Goal: Task Accomplishment & Management: Manage account settings

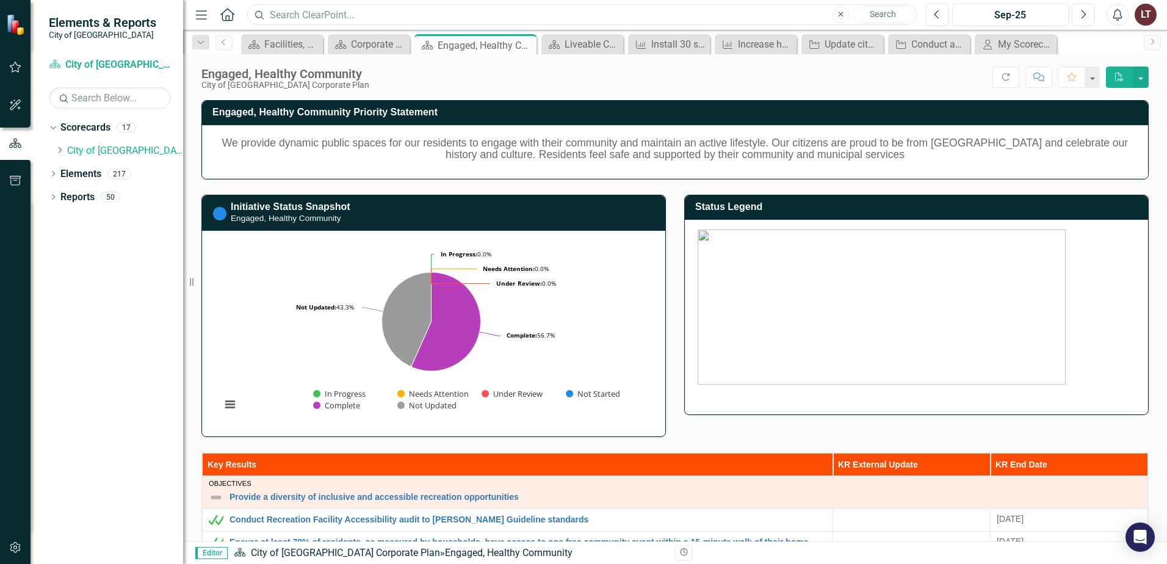
click at [530, 18] on input "text" at bounding box center [582, 14] width 670 height 21
click at [201, 13] on icon "Menu" at bounding box center [202, 14] width 16 height 13
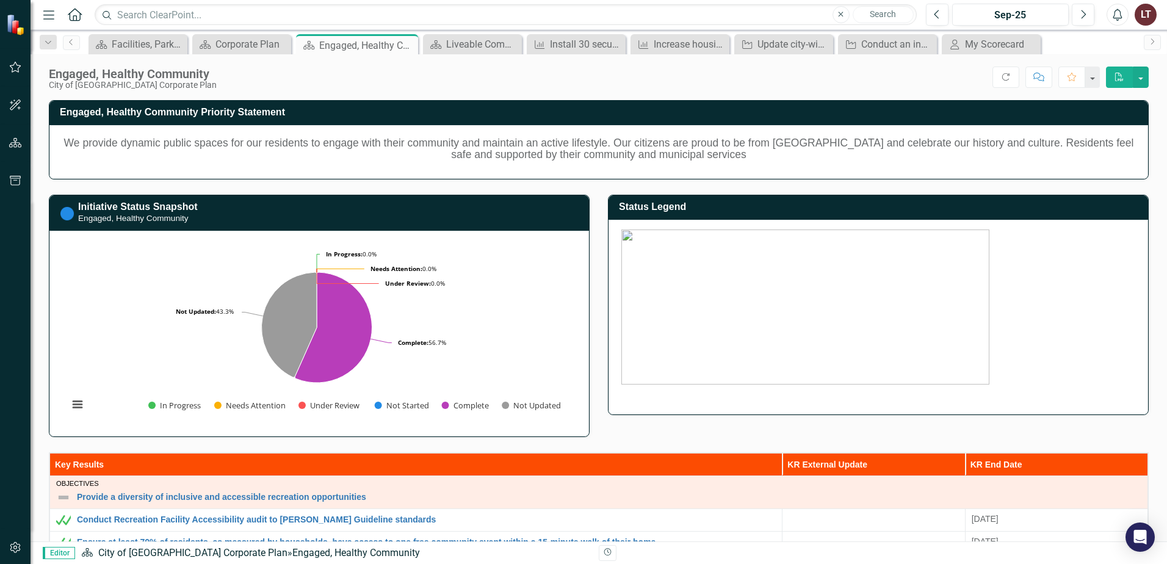
click at [50, 20] on icon "Menu" at bounding box center [49, 14] width 16 height 13
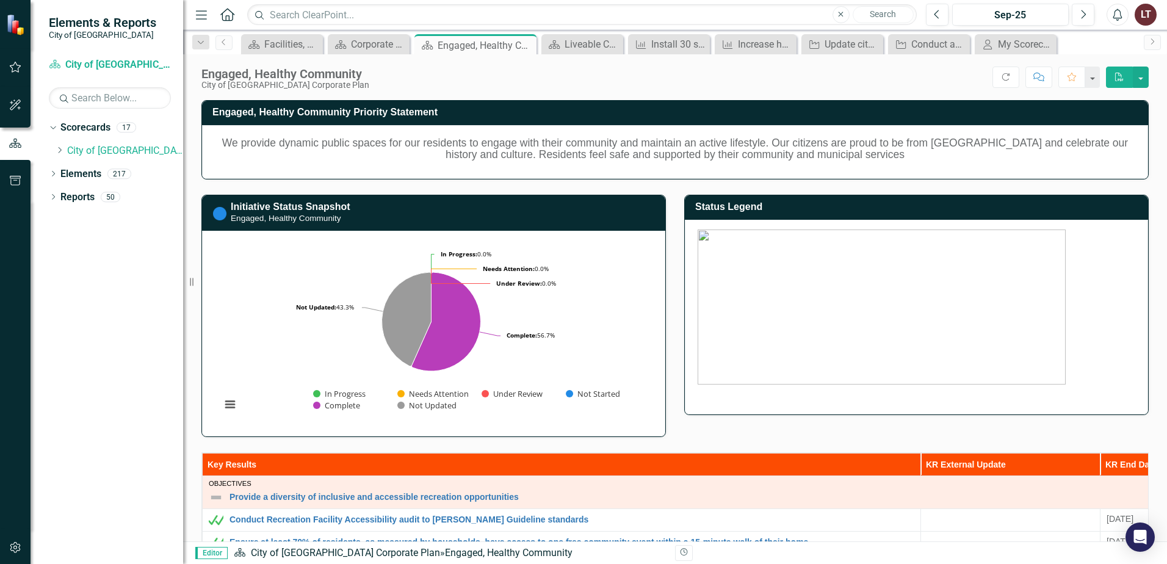
click at [2, 59] on div at bounding box center [15, 68] width 31 height 26
click at [12, 64] on icon "button" at bounding box center [15, 67] width 13 height 10
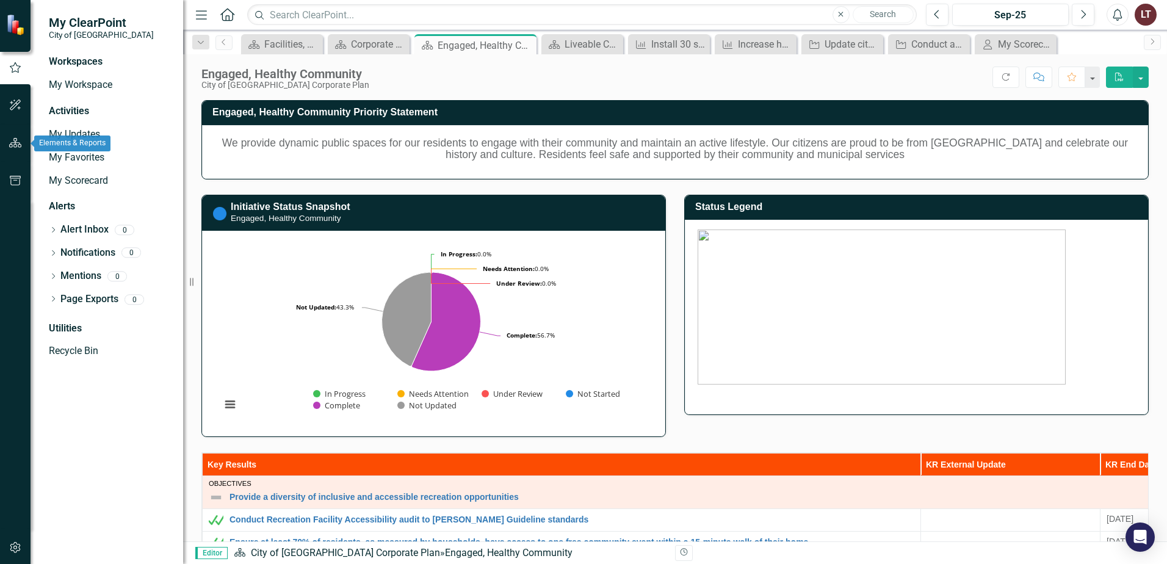
click at [15, 146] on icon "button" at bounding box center [15, 143] width 13 height 10
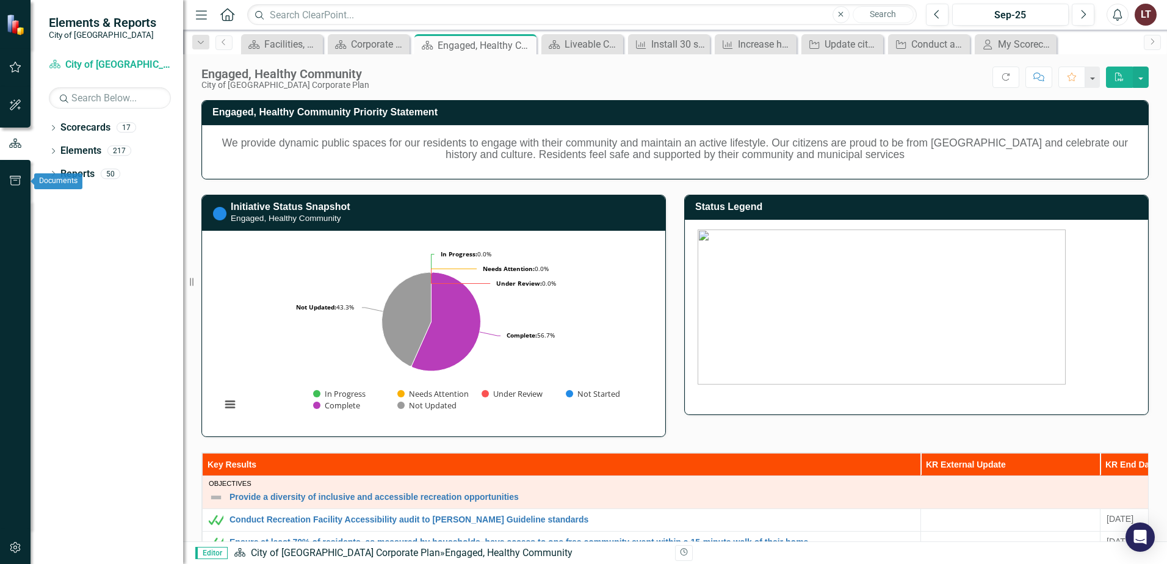
click at [12, 185] on icon "button" at bounding box center [15, 181] width 13 height 10
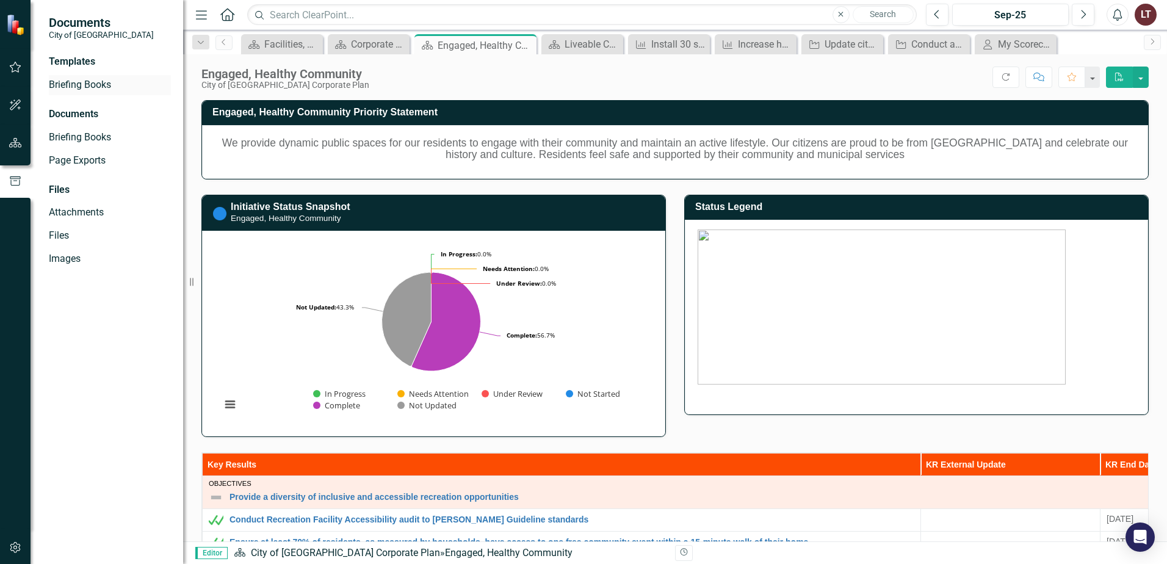
click at [103, 82] on link "Briefing Books" at bounding box center [110, 85] width 122 height 14
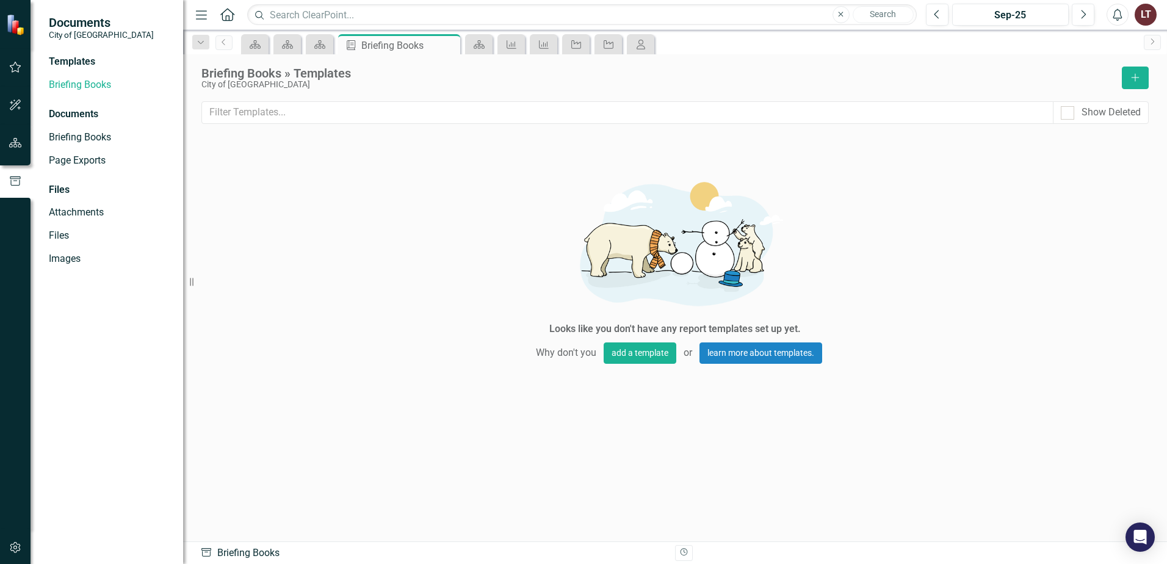
click at [18, 23] on img at bounding box center [16, 24] width 21 height 21
click at [14, 66] on icon "button" at bounding box center [15, 67] width 13 height 10
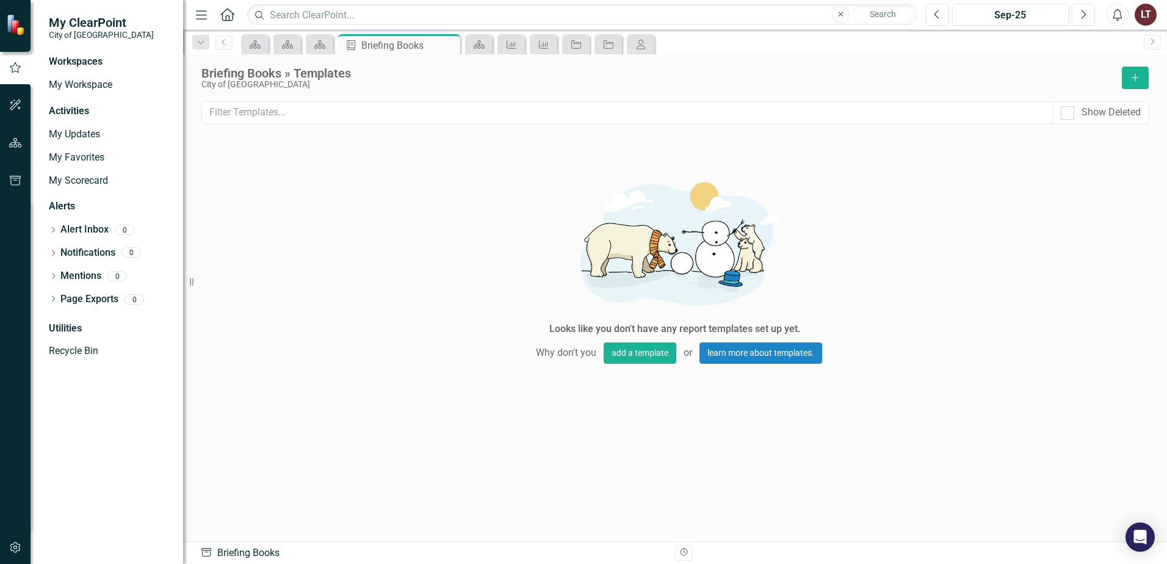
click at [18, 20] on img at bounding box center [16, 24] width 21 height 21
click at [310, 19] on input "text" at bounding box center [582, 14] width 670 height 21
click at [347, 18] on input "text" at bounding box center [582, 14] width 670 height 21
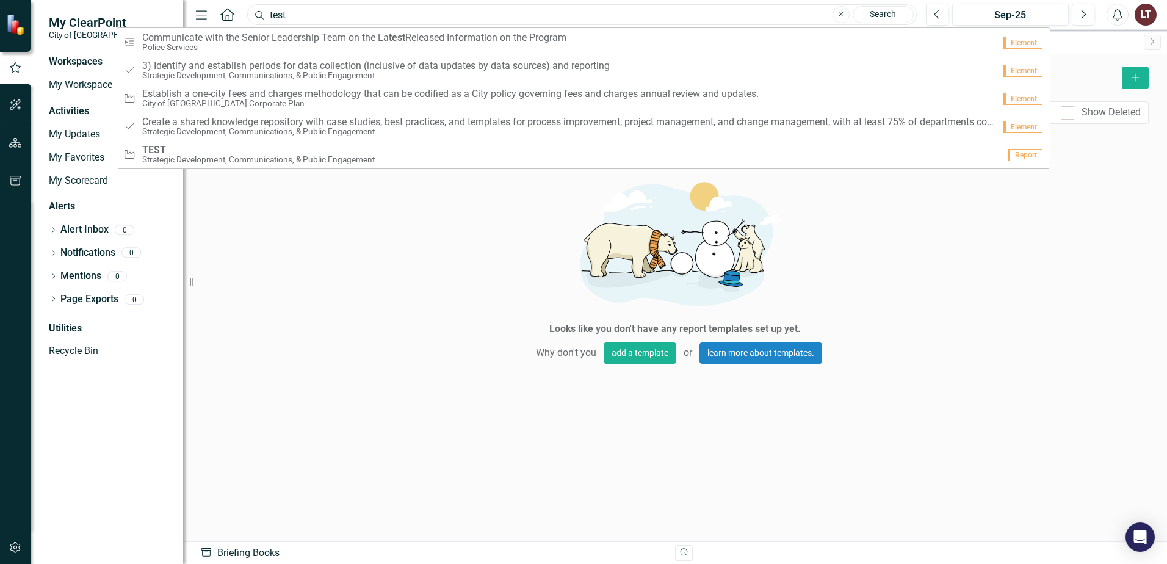
type input "test"
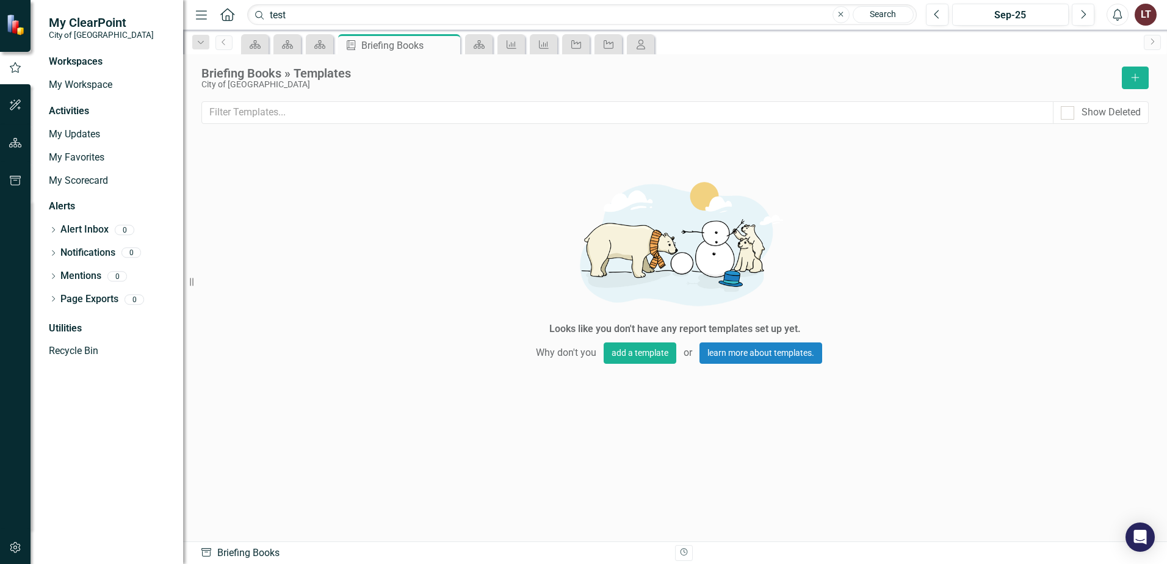
click at [549, 201] on div "Looks like you don't have any report templates set up yet. Why don't you add a …" at bounding box center [675, 266] width 366 height 255
click at [837, 18] on button "Close" at bounding box center [841, 14] width 17 height 17
click at [1145, 18] on div "LT" at bounding box center [1146, 15] width 22 height 22
click at [940, 65] on div "Briefing Books » Templates City of [GEOGRAPHIC_DATA] Add Show Deleted Looks lik…" at bounding box center [675, 297] width 984 height 487
click at [1153, 8] on div "LT" at bounding box center [1146, 15] width 22 height 22
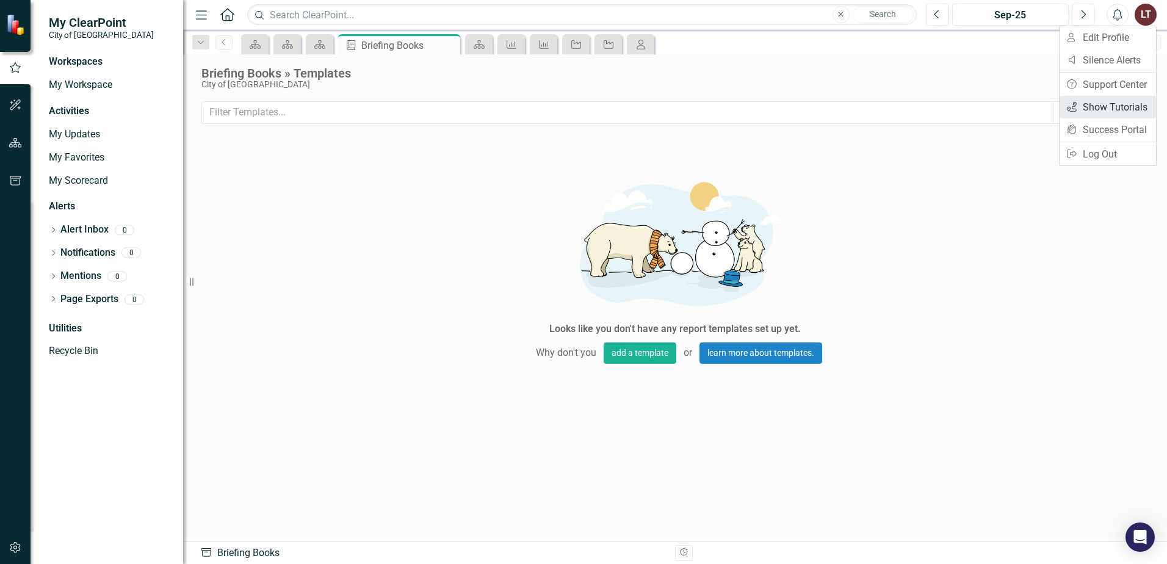
click at [1123, 104] on link "icon.tutorial Show Tutorials" at bounding box center [1108, 107] width 96 height 23
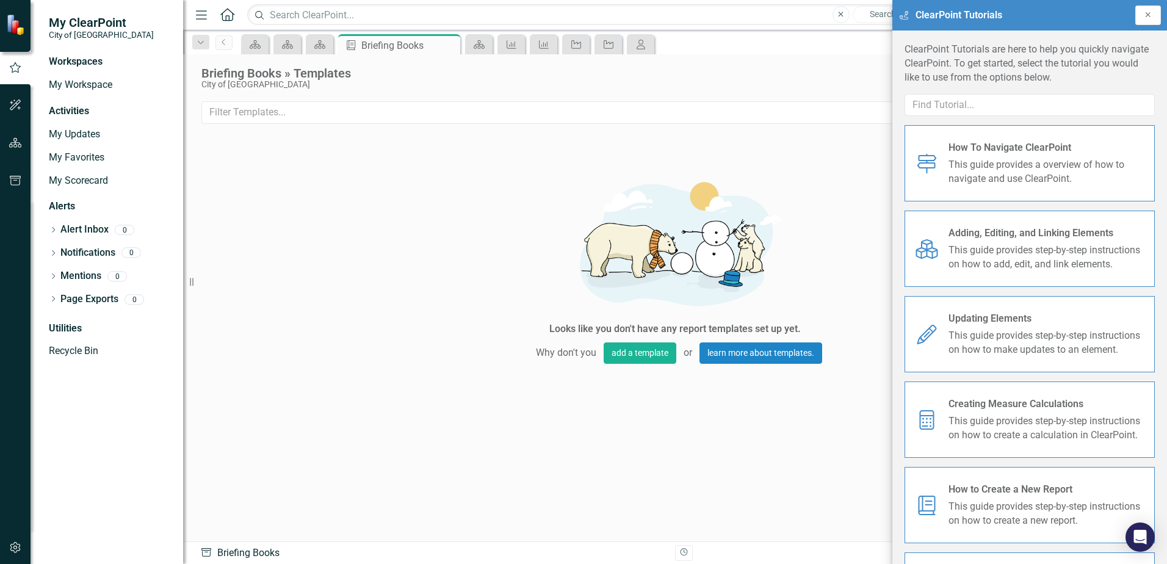
click at [1140, 16] on button "Close" at bounding box center [1149, 15] width 26 height 20
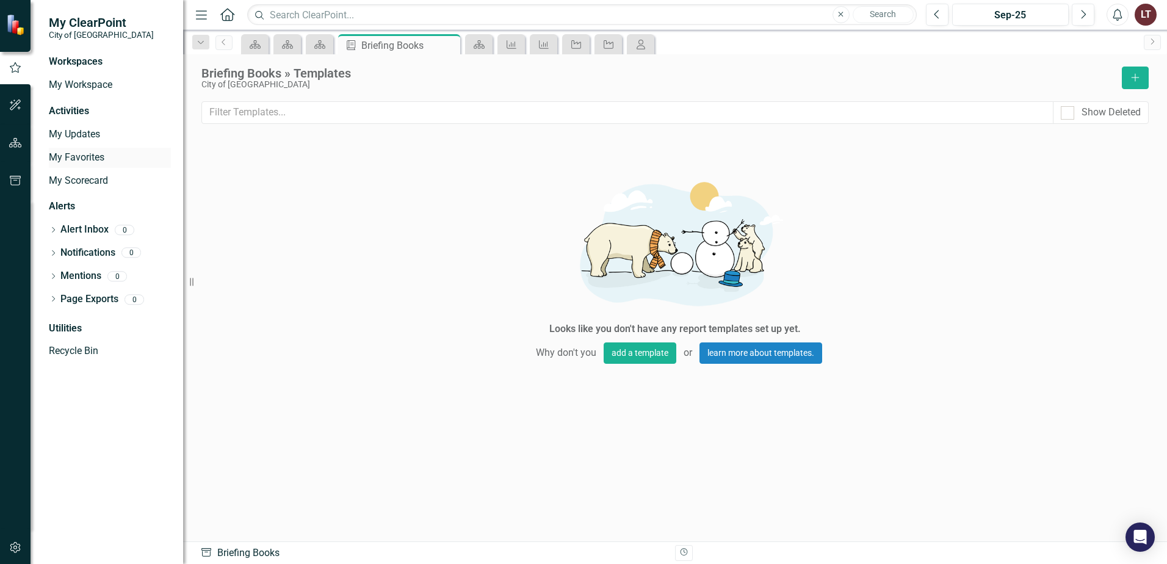
click at [100, 161] on link "My Favorites" at bounding box center [110, 158] width 122 height 14
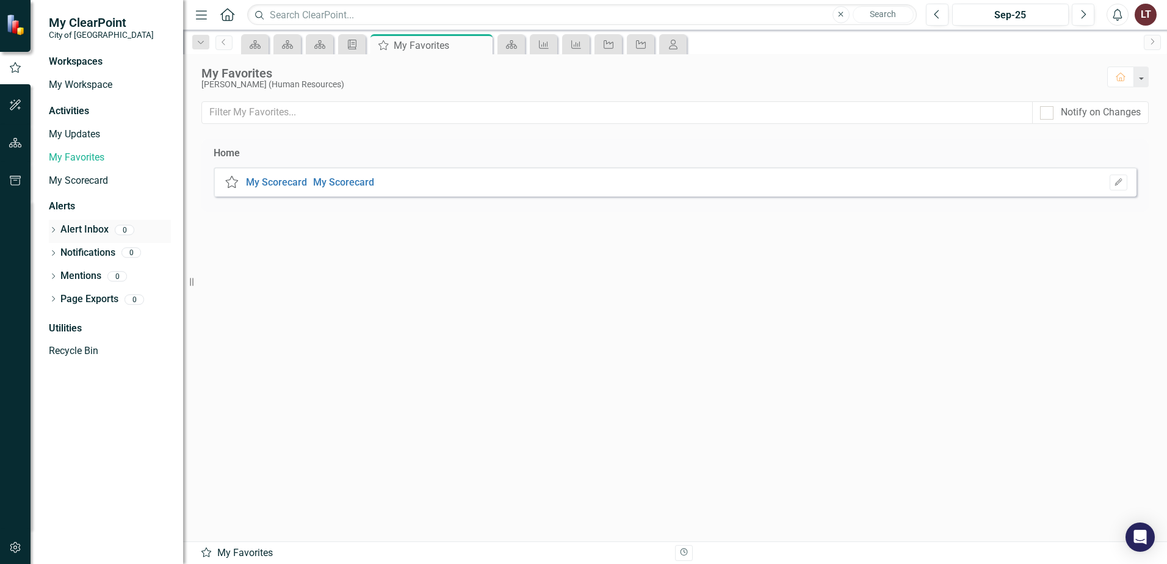
click at [68, 231] on link "Alert Inbox" at bounding box center [84, 230] width 48 height 14
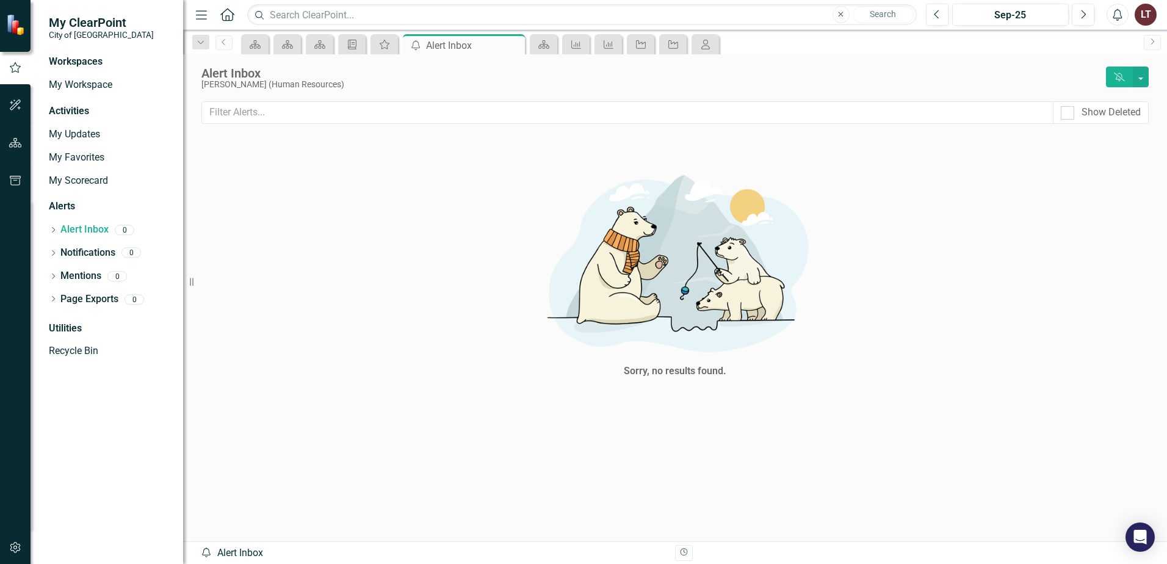
click at [13, 147] on icon "button" at bounding box center [15, 143] width 13 height 10
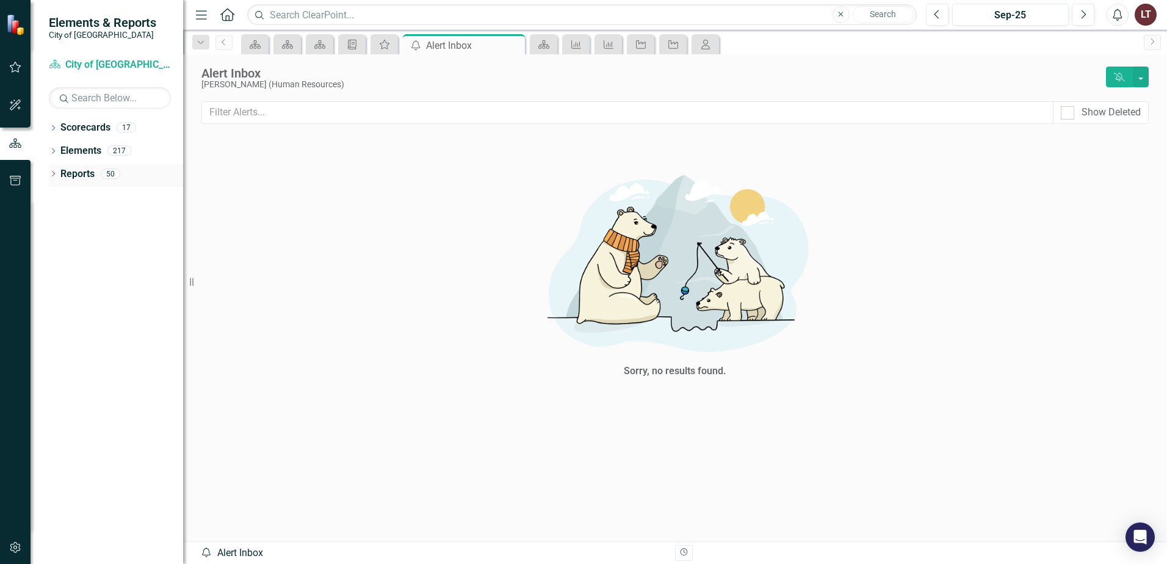
click at [54, 173] on icon "Dropdown" at bounding box center [53, 175] width 9 height 7
click at [54, 152] on icon at bounding box center [53, 150] width 3 height 5
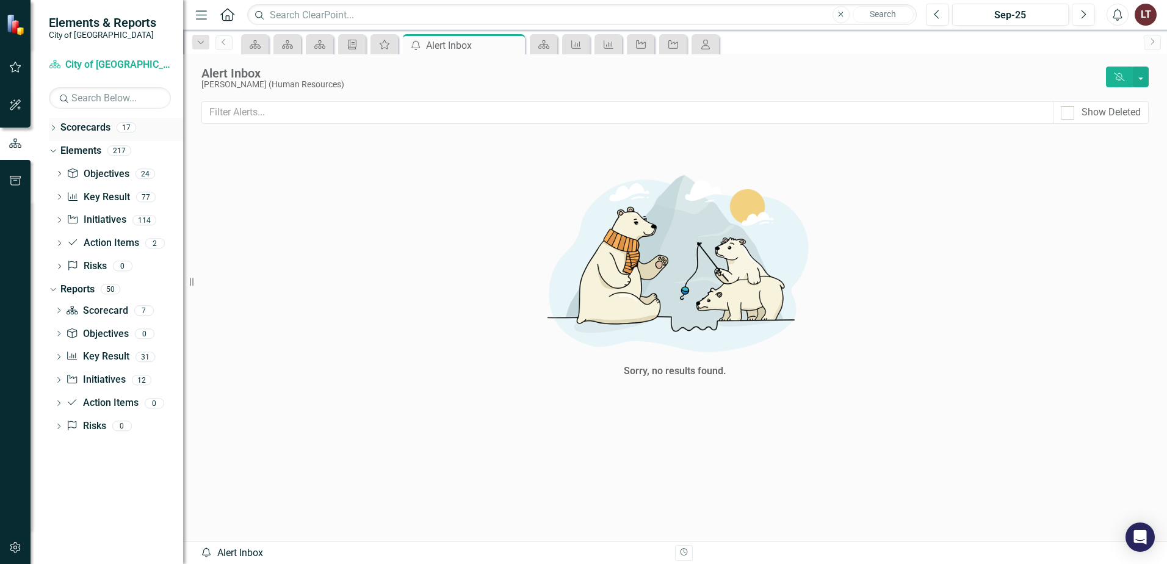
click at [54, 134] on div "Dropdown" at bounding box center [53, 129] width 9 height 10
click at [518, 45] on icon "Close" at bounding box center [513, 45] width 12 height 10
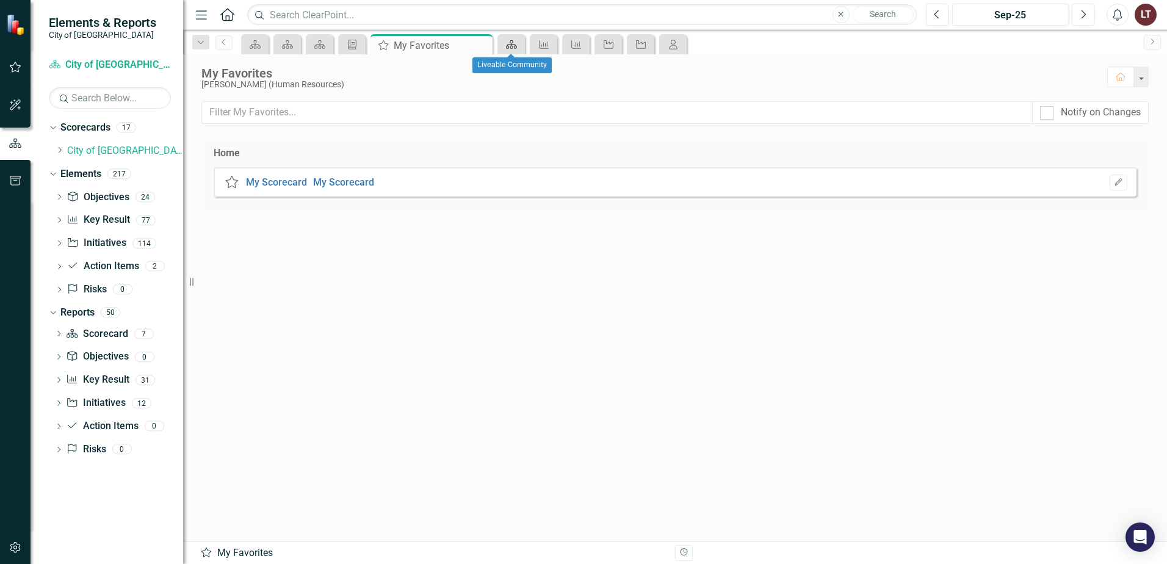
click at [510, 45] on icon at bounding box center [511, 44] width 11 height 9
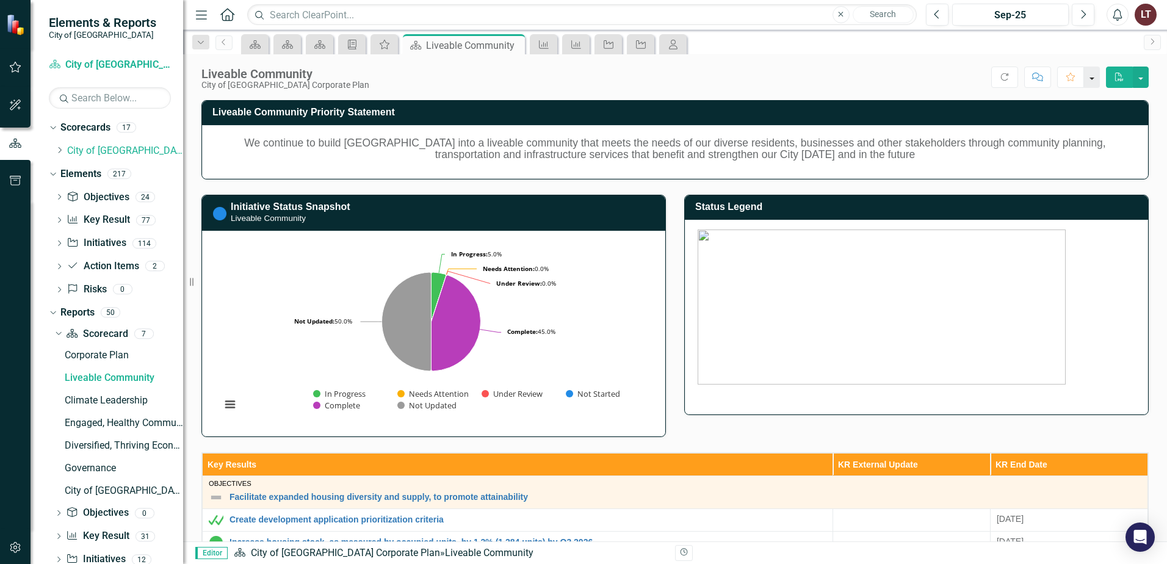
click at [1087, 81] on button "button" at bounding box center [1092, 77] width 16 height 21
click at [859, 80] on div "Score: N/A Sep-25 Completed Refresh Comment Favorite PDF" at bounding box center [762, 77] width 774 height 21
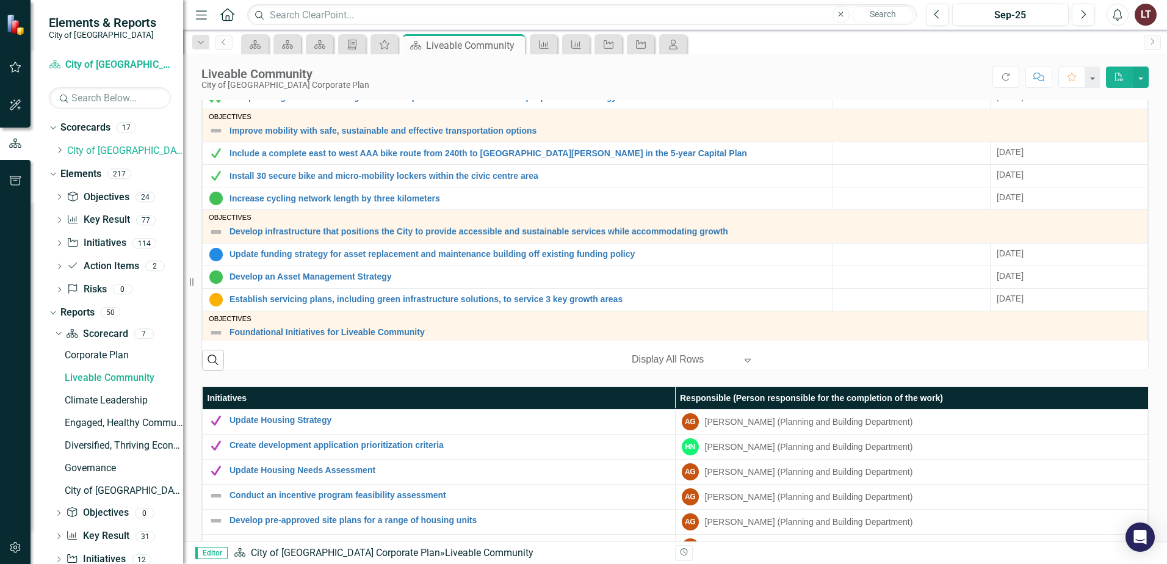
scroll to position [672, 0]
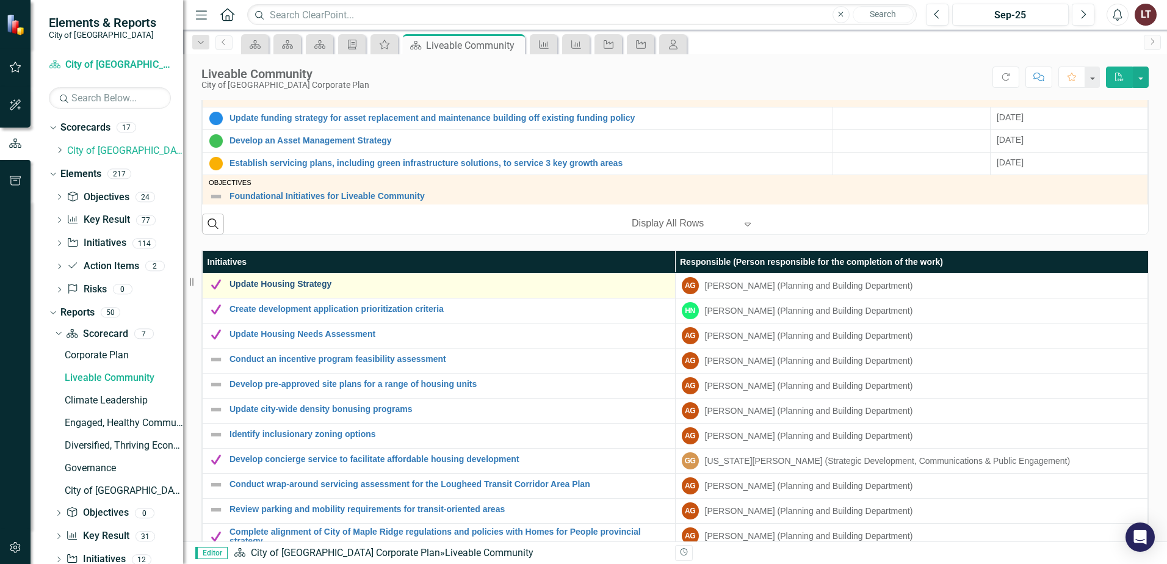
click at [296, 281] on link "Update Housing Strategy" at bounding box center [450, 284] width 440 height 9
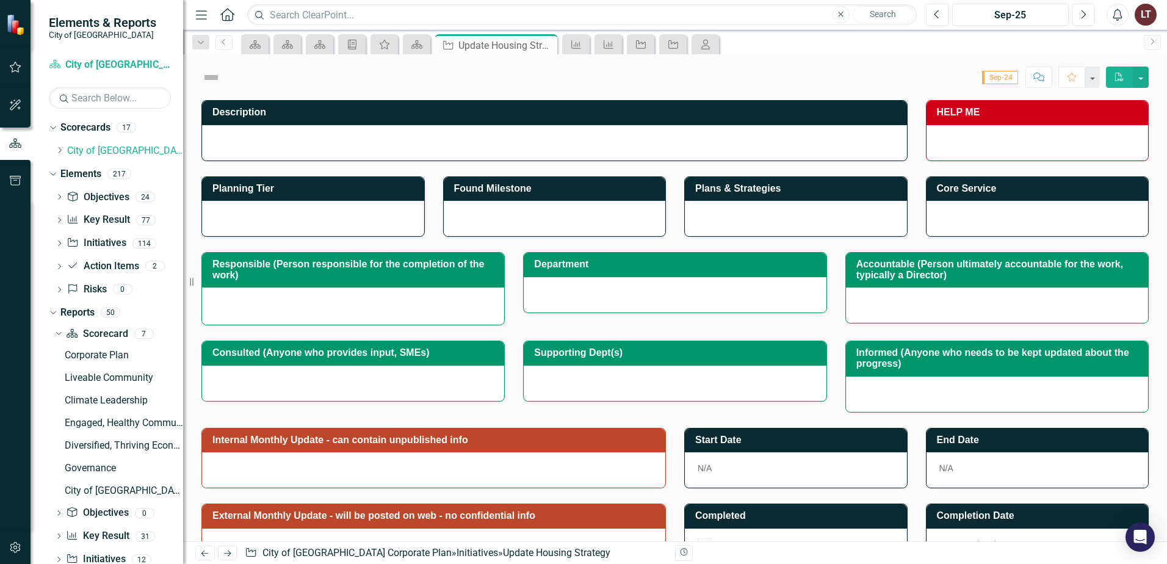
checkbox input "true"
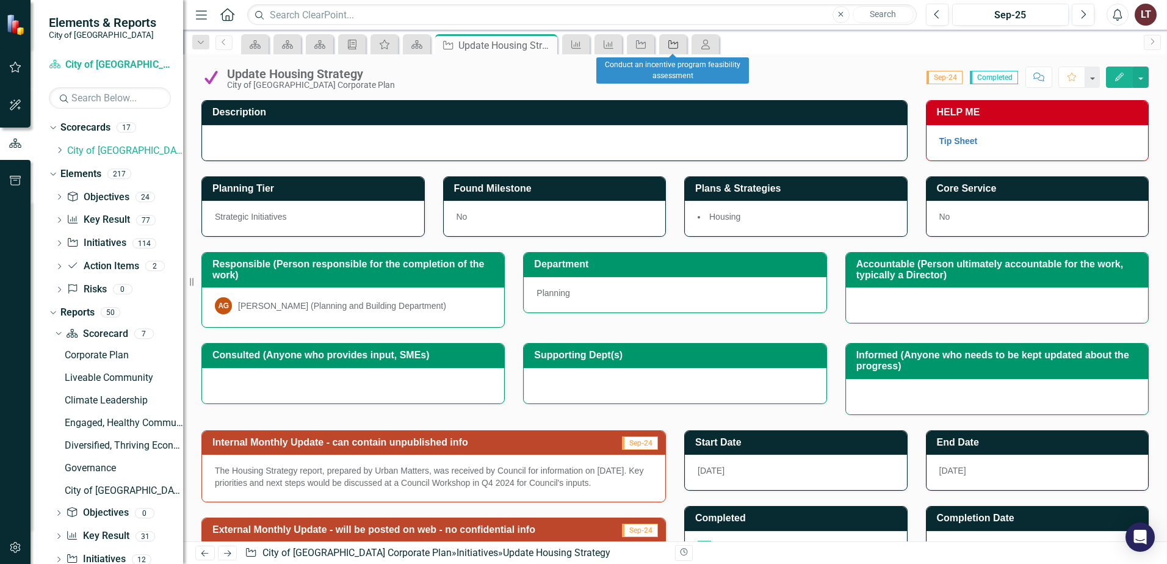
click at [670, 45] on icon "Initiative" at bounding box center [673, 45] width 12 height 10
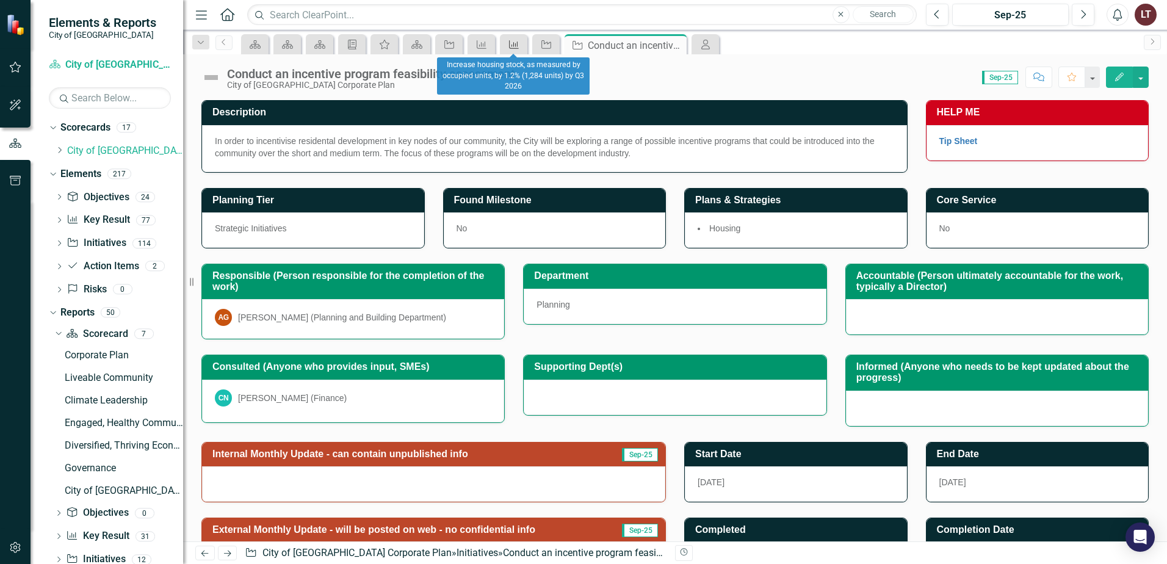
click at [510, 47] on icon at bounding box center [514, 44] width 10 height 9
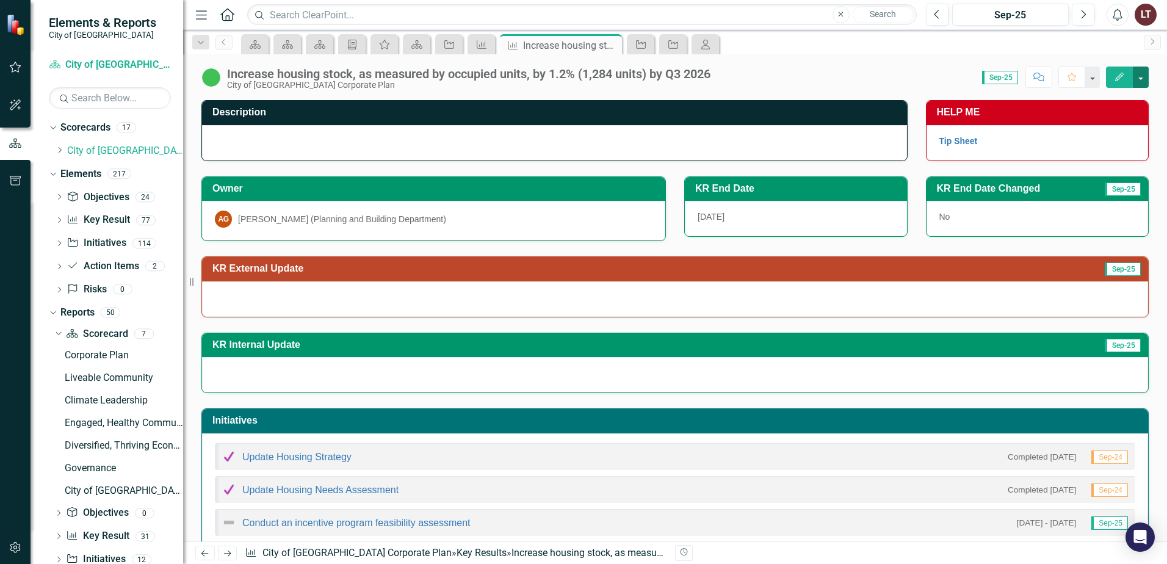
click at [1139, 78] on button "button" at bounding box center [1141, 77] width 16 height 21
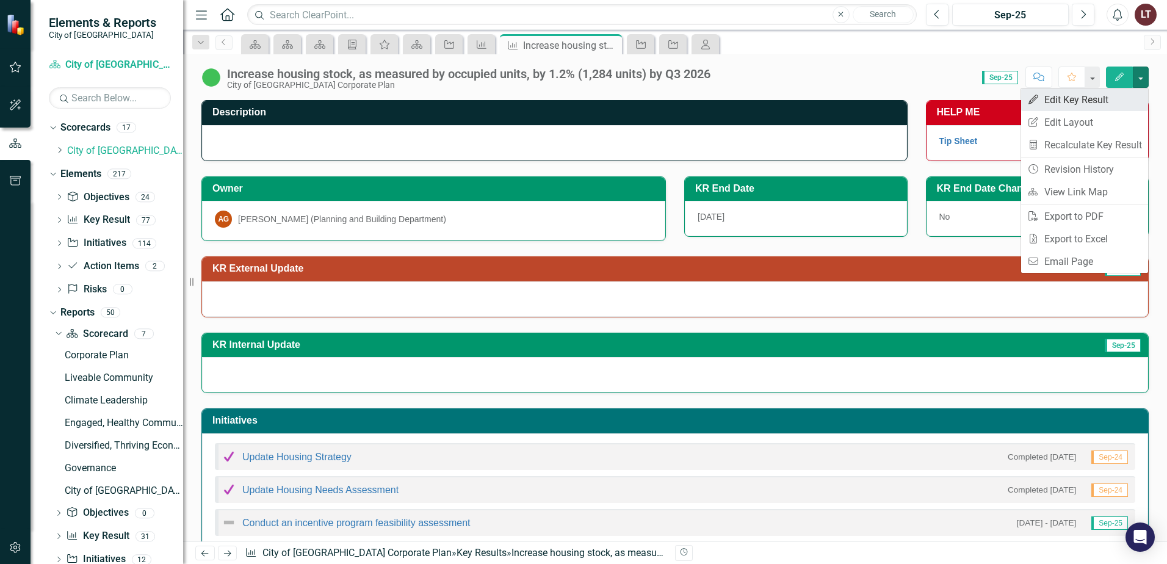
click at [1097, 96] on link "Edit Edit Key Result" at bounding box center [1084, 100] width 127 height 23
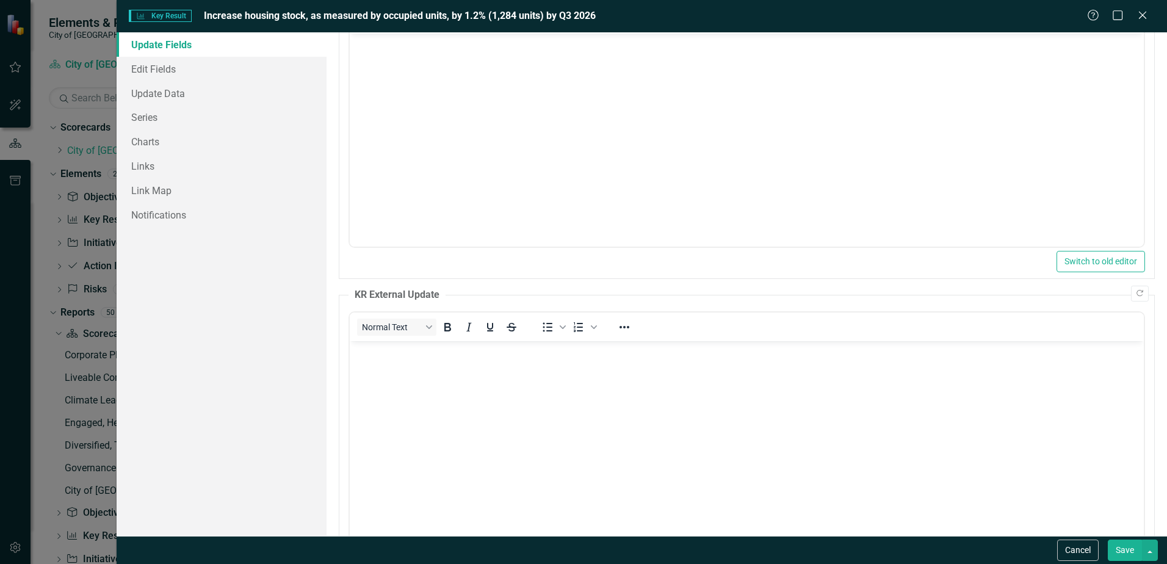
scroll to position [259, 0]
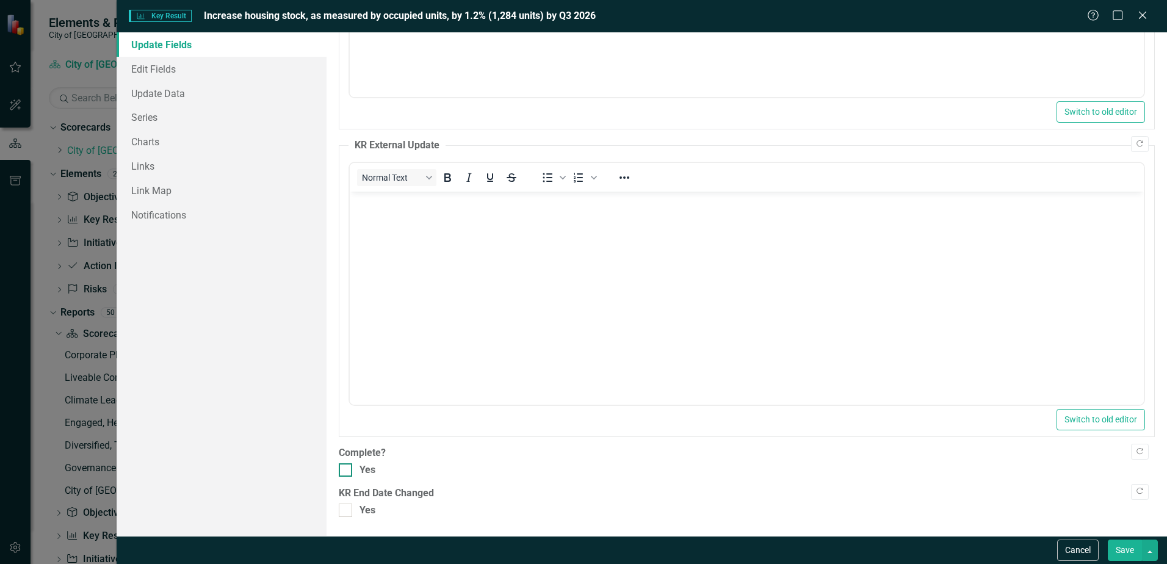
click at [351, 472] on div at bounding box center [345, 469] width 13 height 13
click at [347, 471] on input "Yes" at bounding box center [343, 467] width 8 height 8
click at [346, 470] on input "Yes" at bounding box center [343, 467] width 8 height 8
checkbox input "false"
click at [183, 71] on link "Edit Fields" at bounding box center [222, 69] width 210 height 24
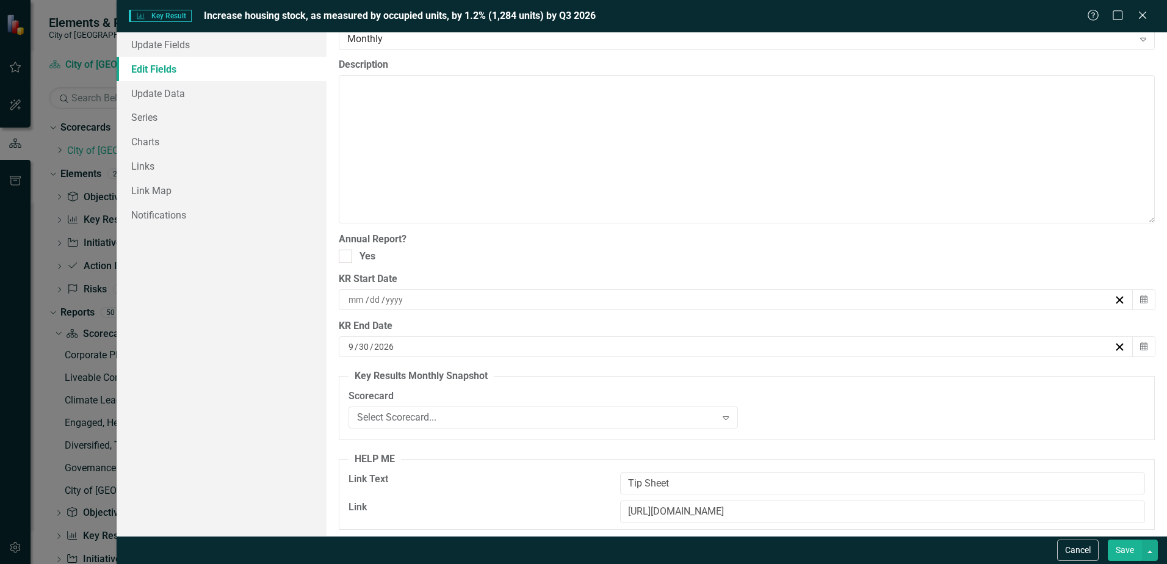
scroll to position [319, 0]
click at [147, 98] on link "Update Data" at bounding box center [222, 93] width 210 height 24
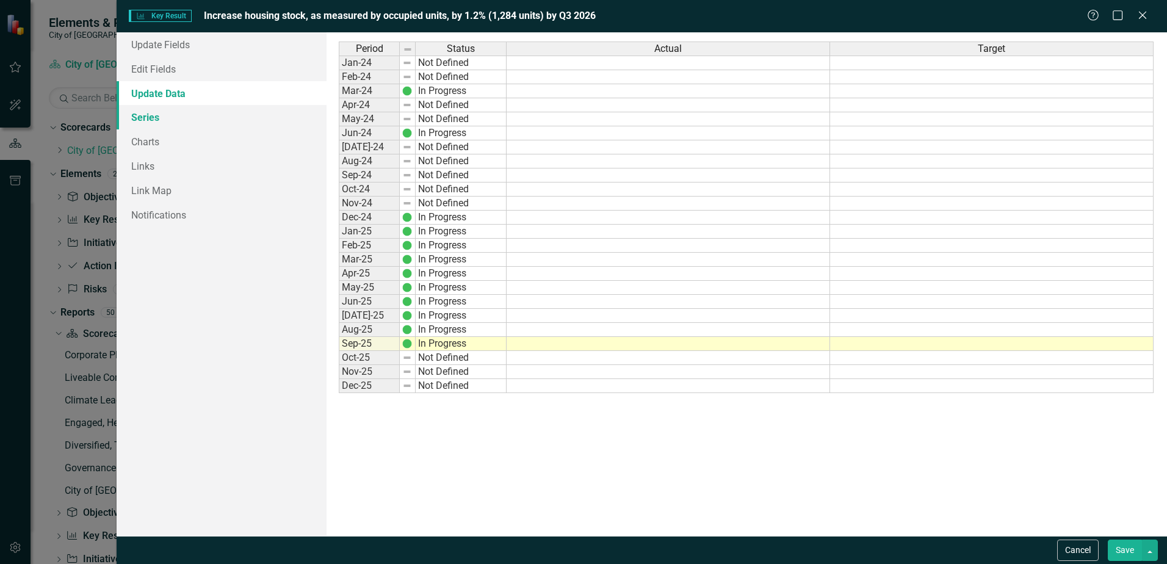
click at [145, 120] on link "Series" at bounding box center [222, 117] width 210 height 24
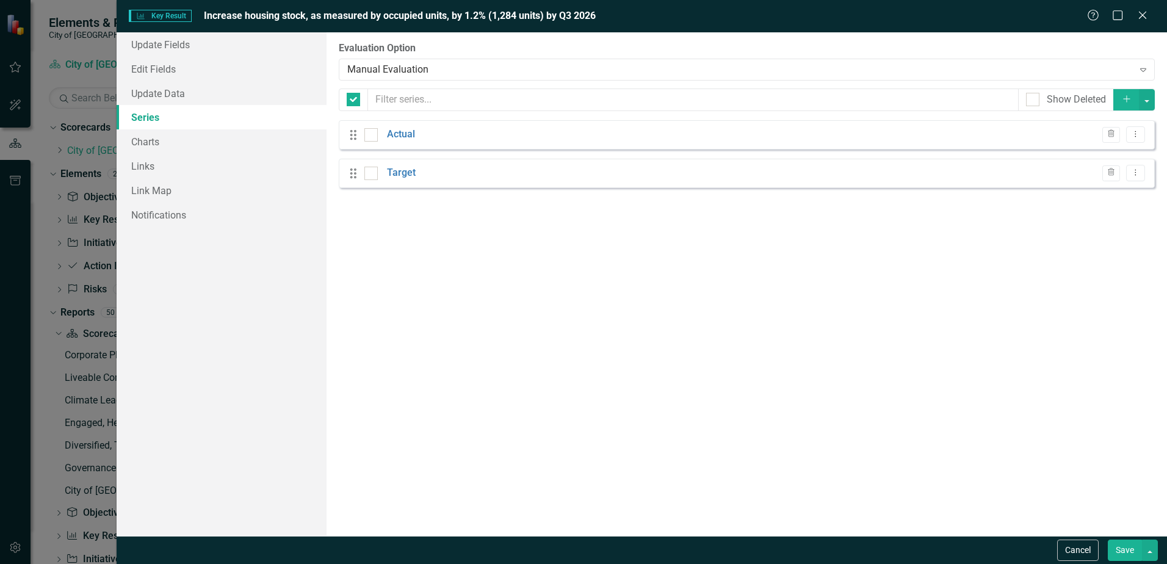
checkbox input "false"
click at [162, 145] on link "Charts" at bounding box center [222, 141] width 210 height 24
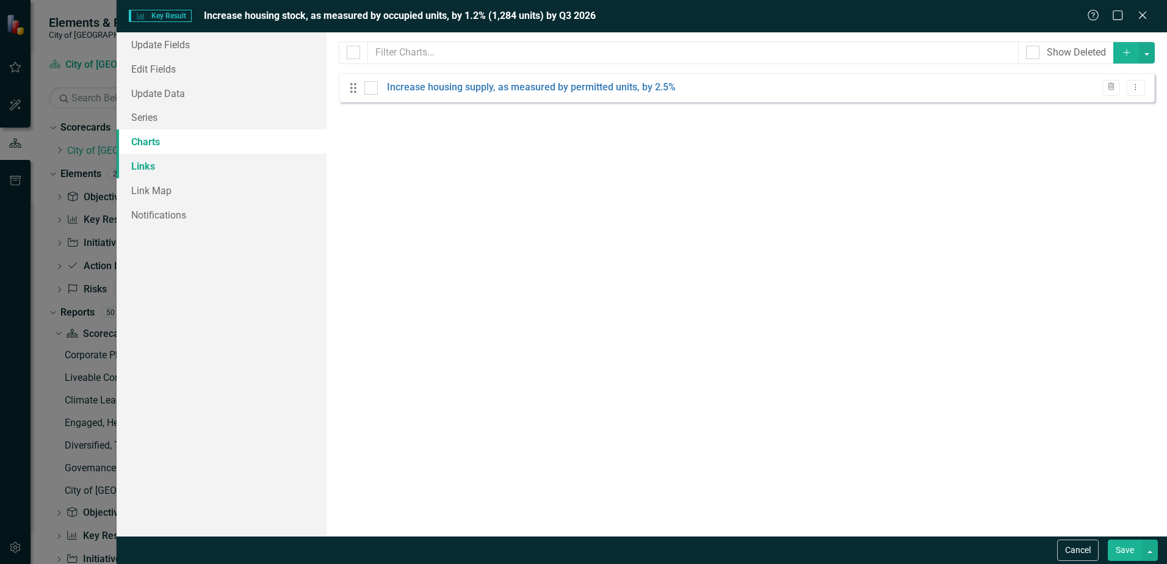
click at [162, 154] on link "Links" at bounding box center [222, 166] width 210 height 24
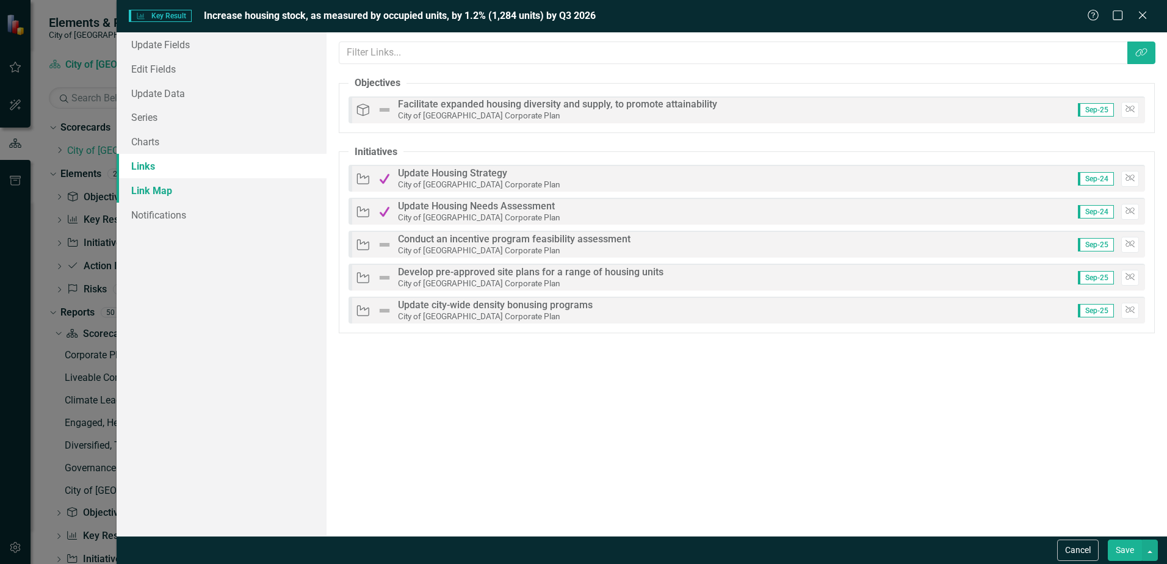
click at [163, 180] on link "Link Map" at bounding box center [222, 190] width 210 height 24
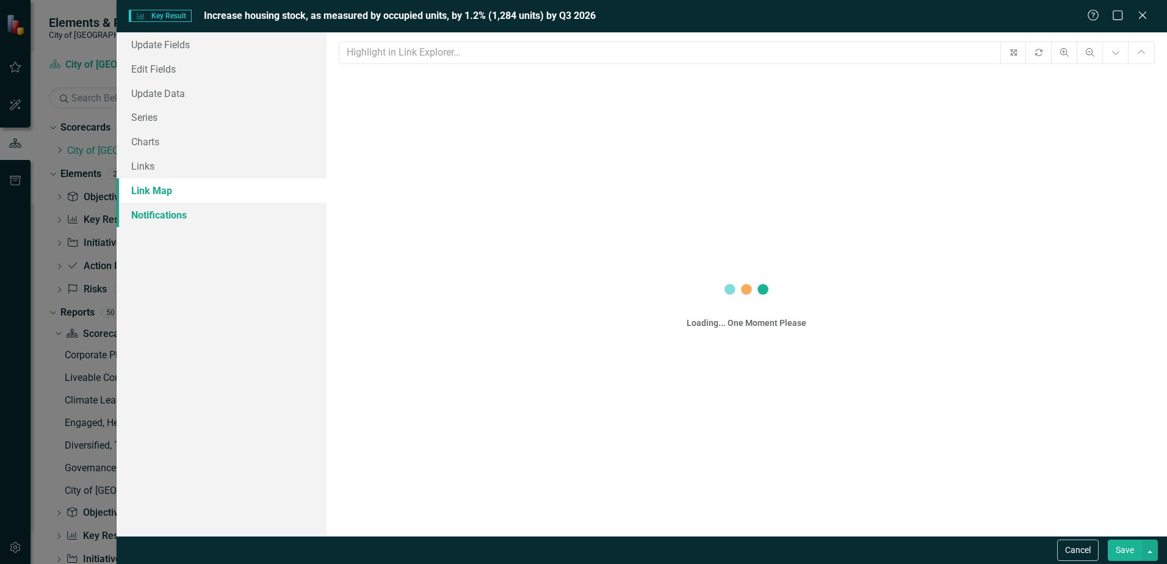
click at [185, 212] on link "Notifications" at bounding box center [222, 215] width 210 height 24
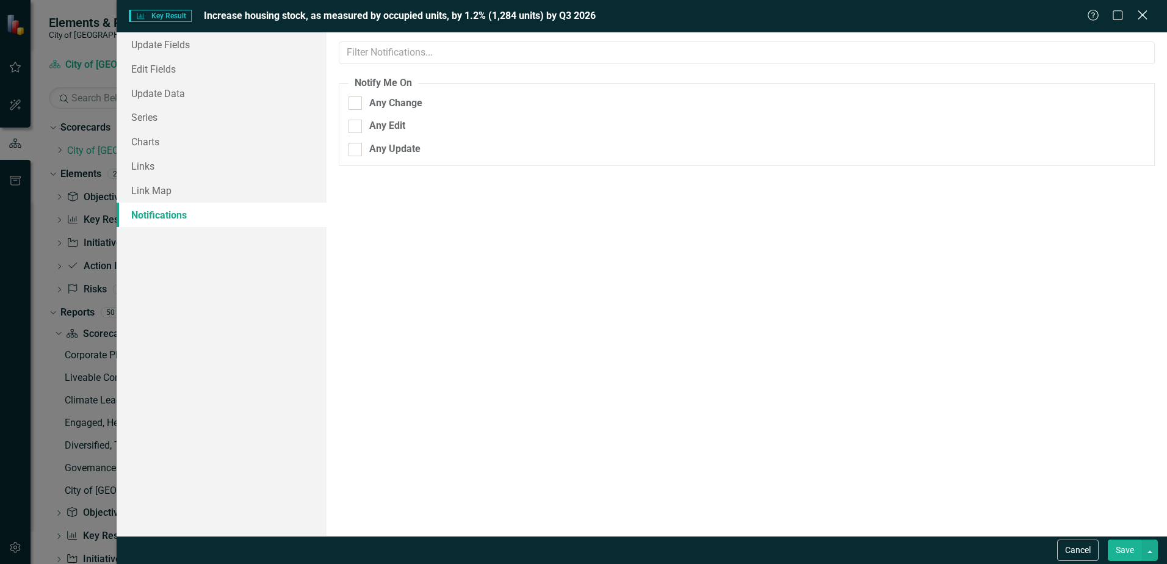
click at [1139, 17] on icon "Close" at bounding box center [1142, 15] width 15 height 12
